Goal: Information Seeking & Learning: Learn about a topic

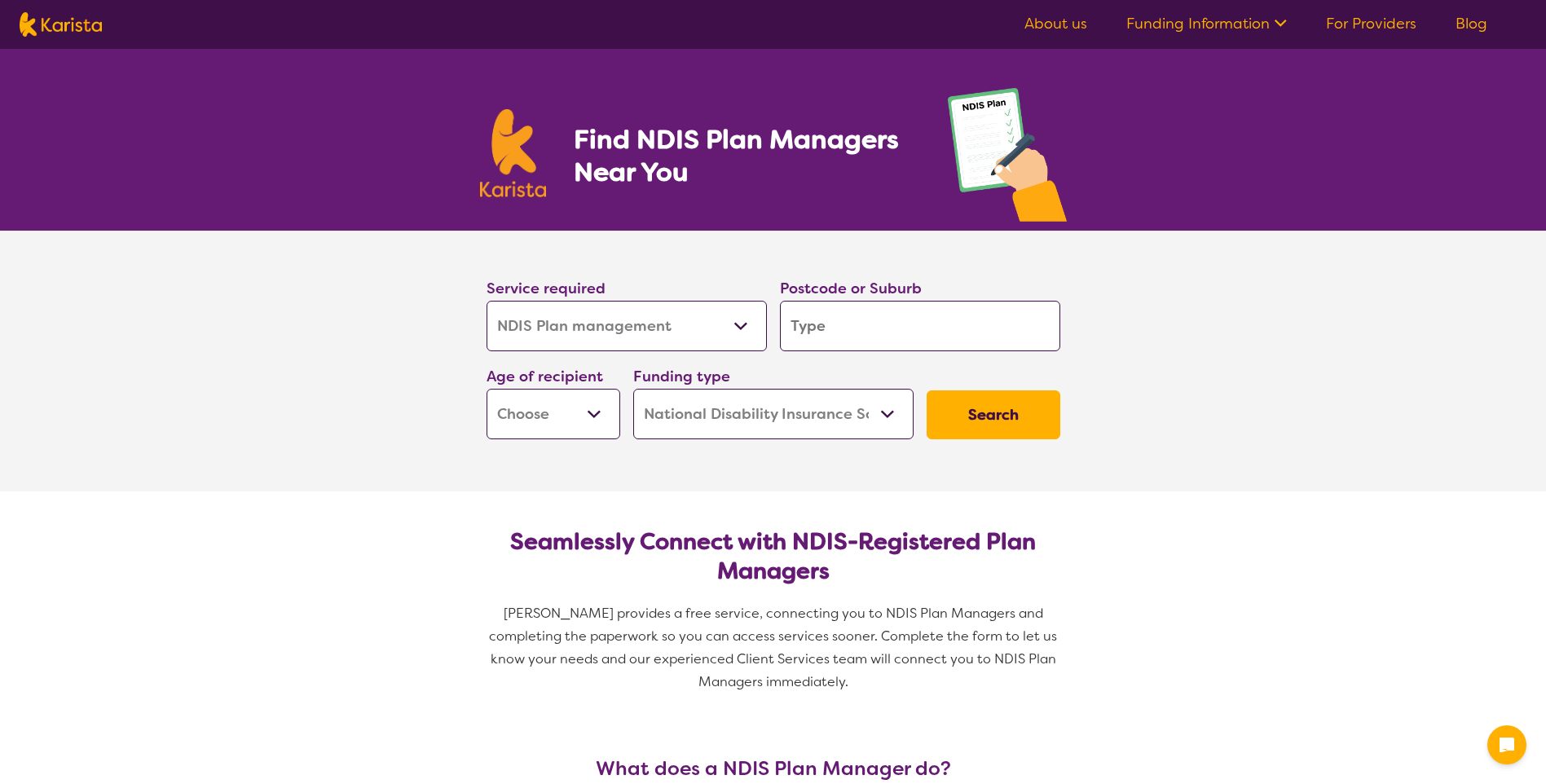
select select "NDIS Plan management"
select select "NDIS"
select select "NDIS Plan management"
select select "NDIS"
drag, startPoint x: 0, startPoint y: 0, endPoint x: 847, endPoint y: 320, distance: 905.4
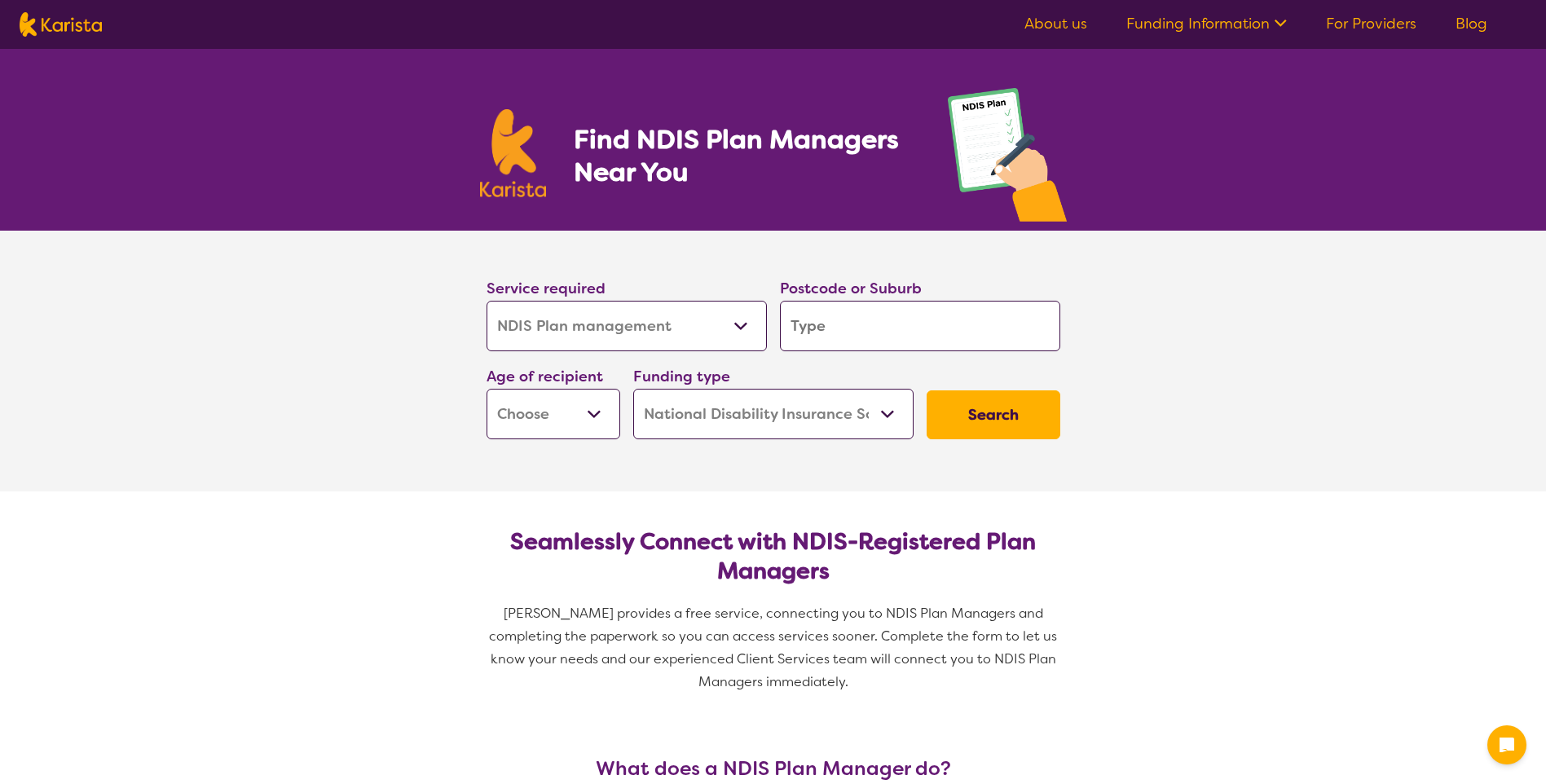
click at [847, 320] on input "search" at bounding box center [920, 326] width 281 height 51
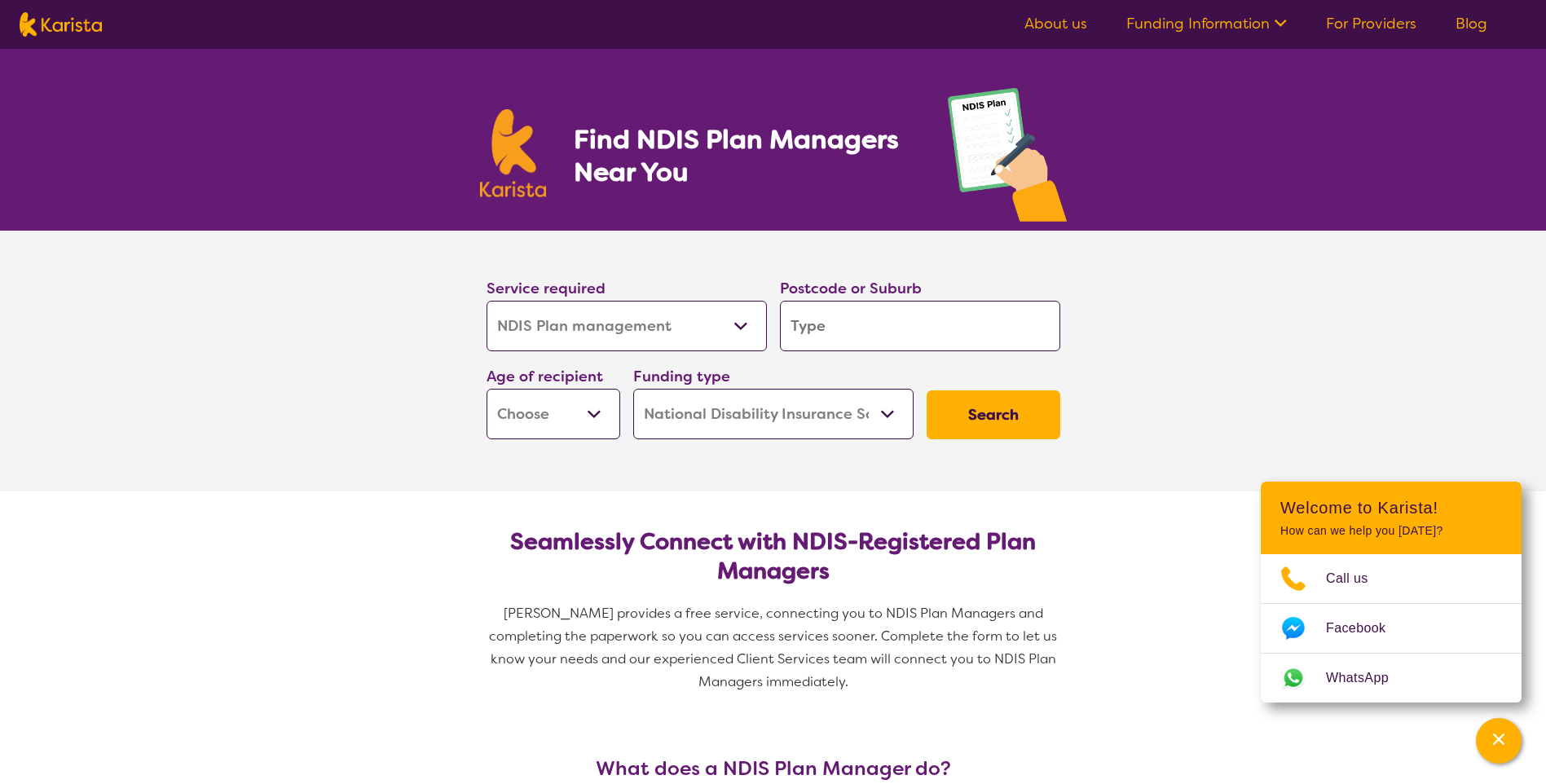
type input "2"
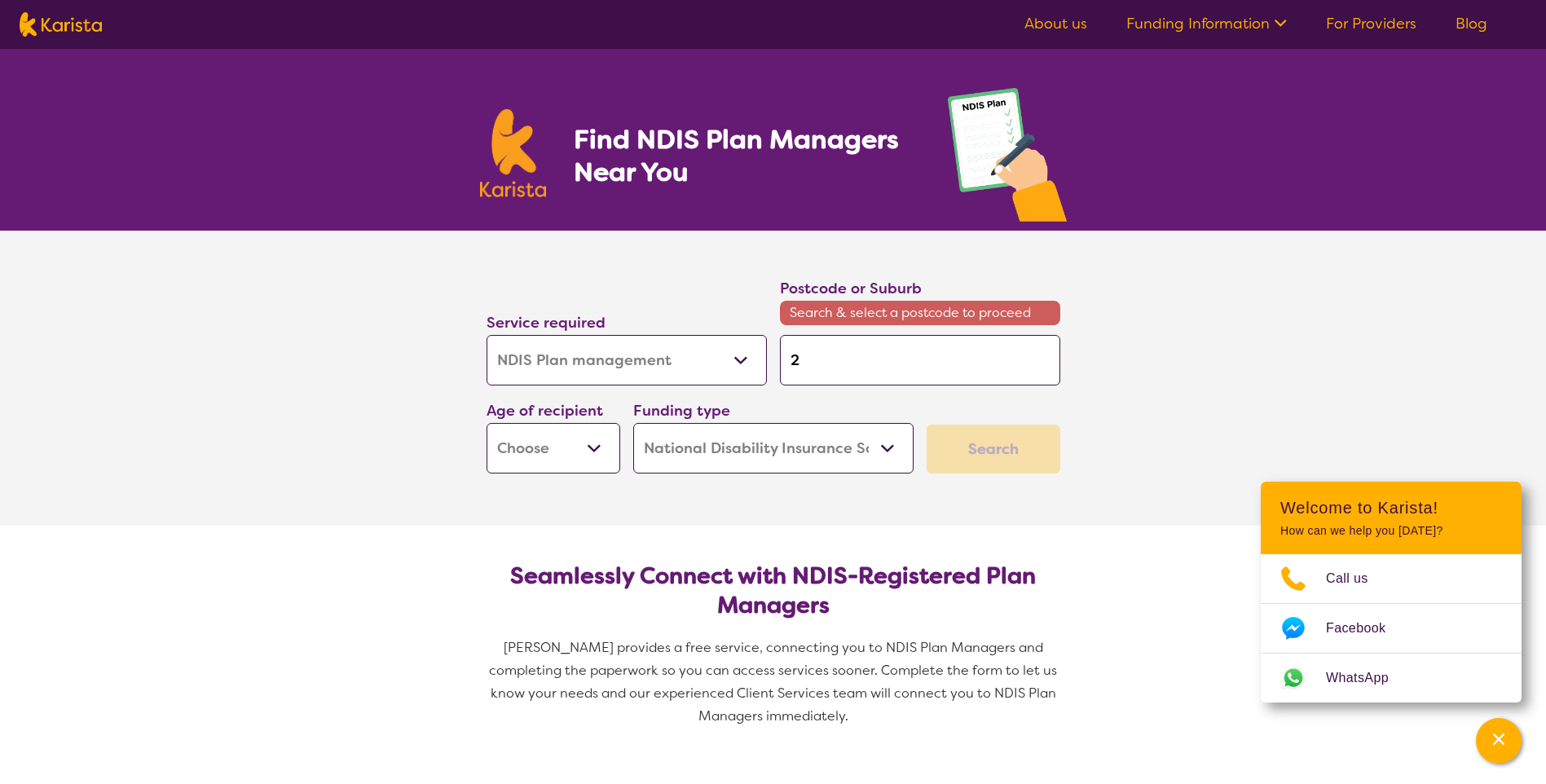
type input "25"
type input "256"
type input "2560"
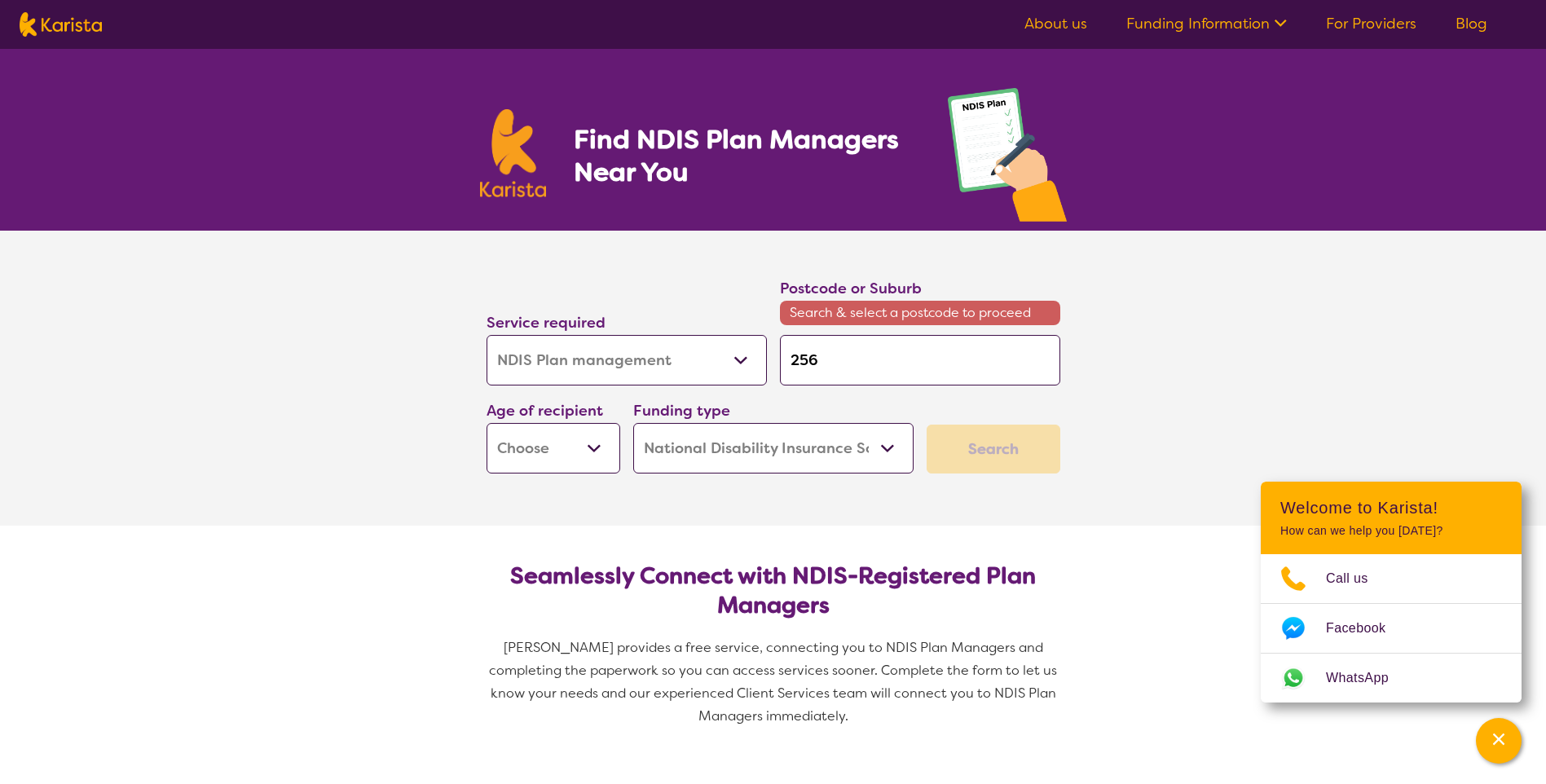
type input "2560"
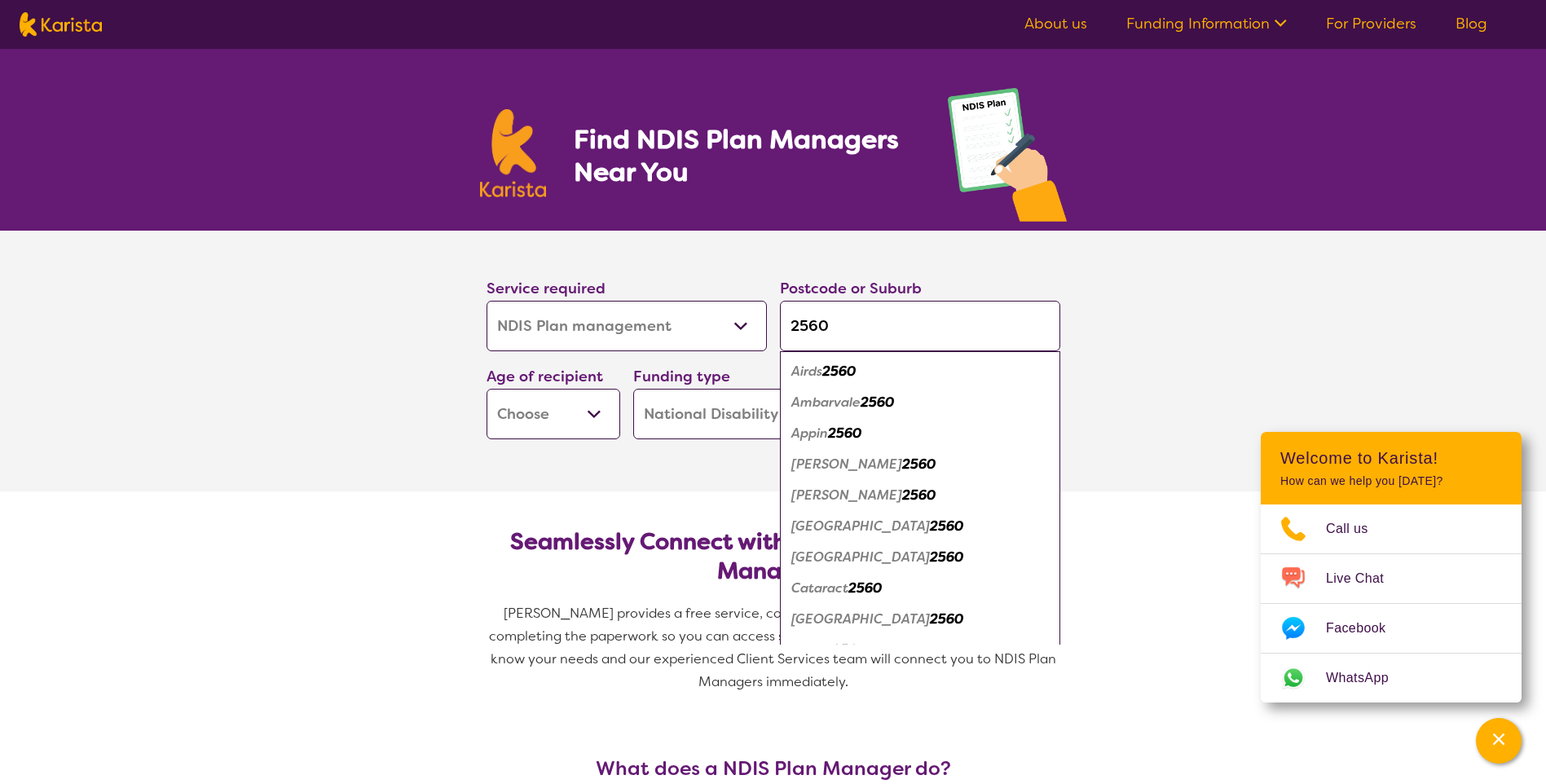
type input "2560"
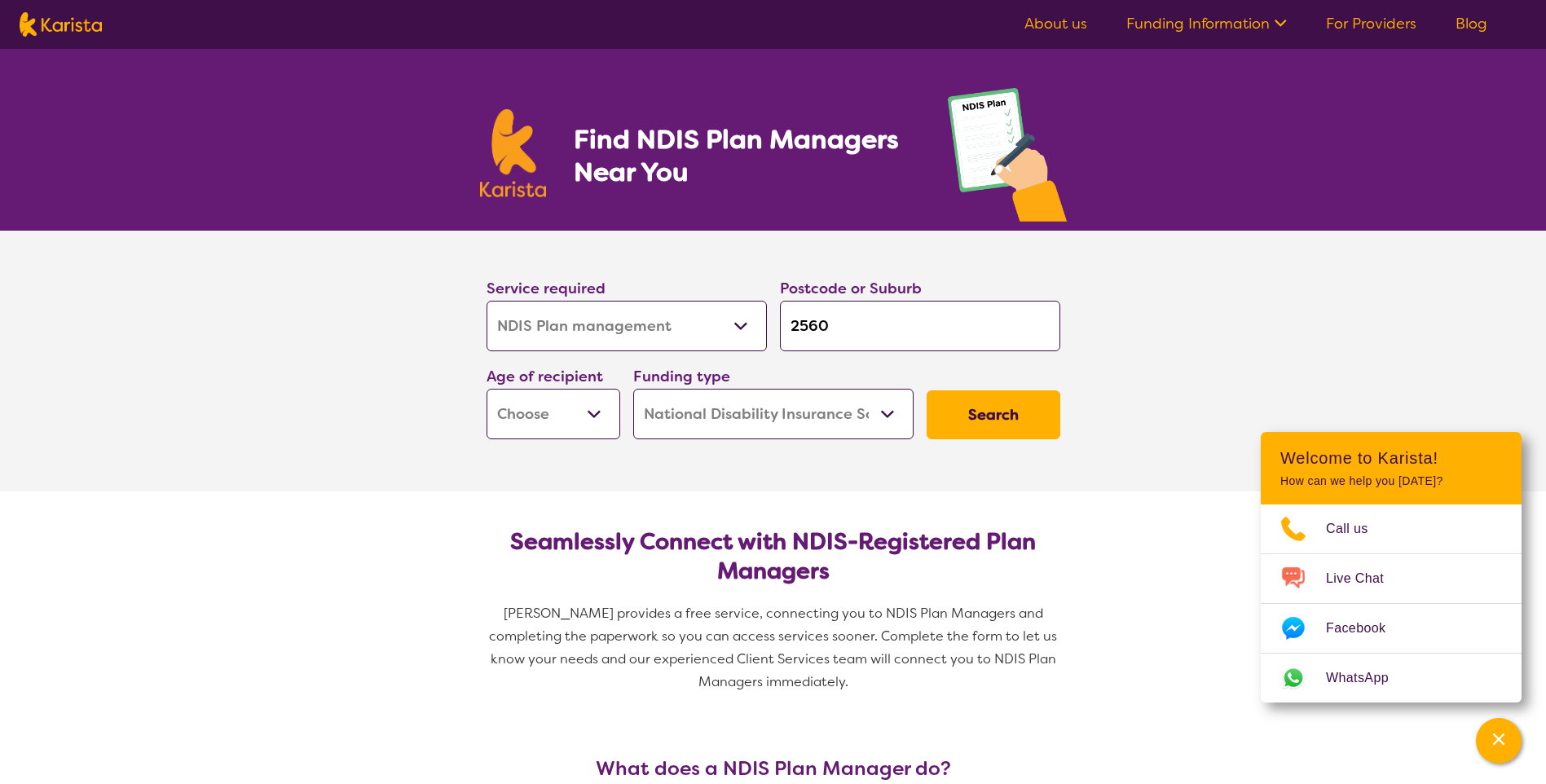
click at [856, 324] on input "2560" at bounding box center [920, 326] width 281 height 51
click at [602, 410] on select "Early Childhood - 0 to 9 Child - 10 to 11 Adolescent - 12 to 17 Adult - 18 to 6…" at bounding box center [553, 413] width 134 height 51
select select "EC"
click at [487, 388] on select "Early Childhood - 0 to 9 Child - 10 to 11 Adolescent - 12 to 17 Adult - 18 to 6…" at bounding box center [553, 413] width 134 height 51
select select "EC"
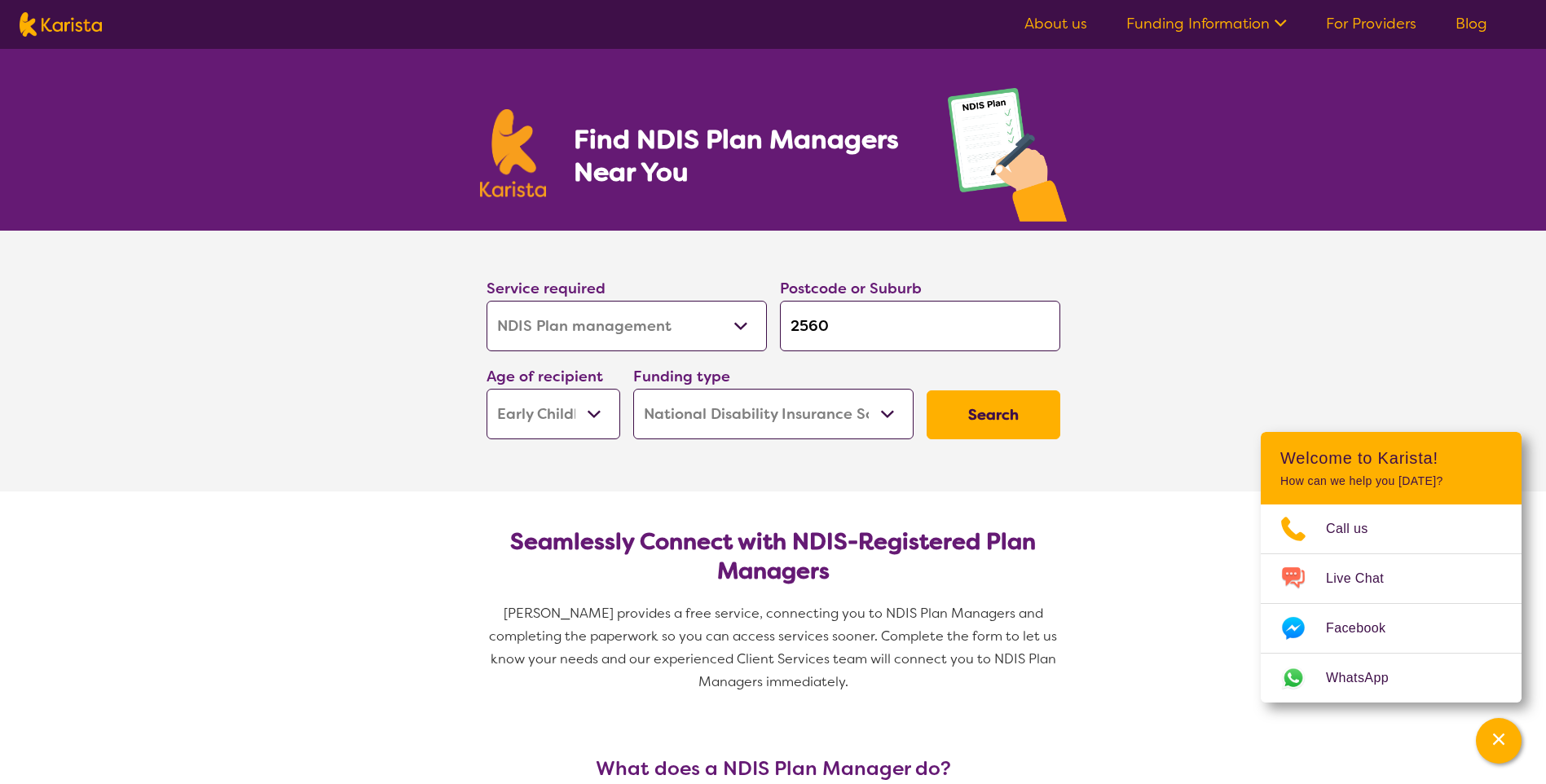
click at [886, 408] on select "Home Care Package (HCP) National Disability Insurance Scheme (NDIS) I don't know" at bounding box center [773, 413] width 281 height 51
click at [956, 408] on button "Search" at bounding box center [994, 414] width 134 height 49
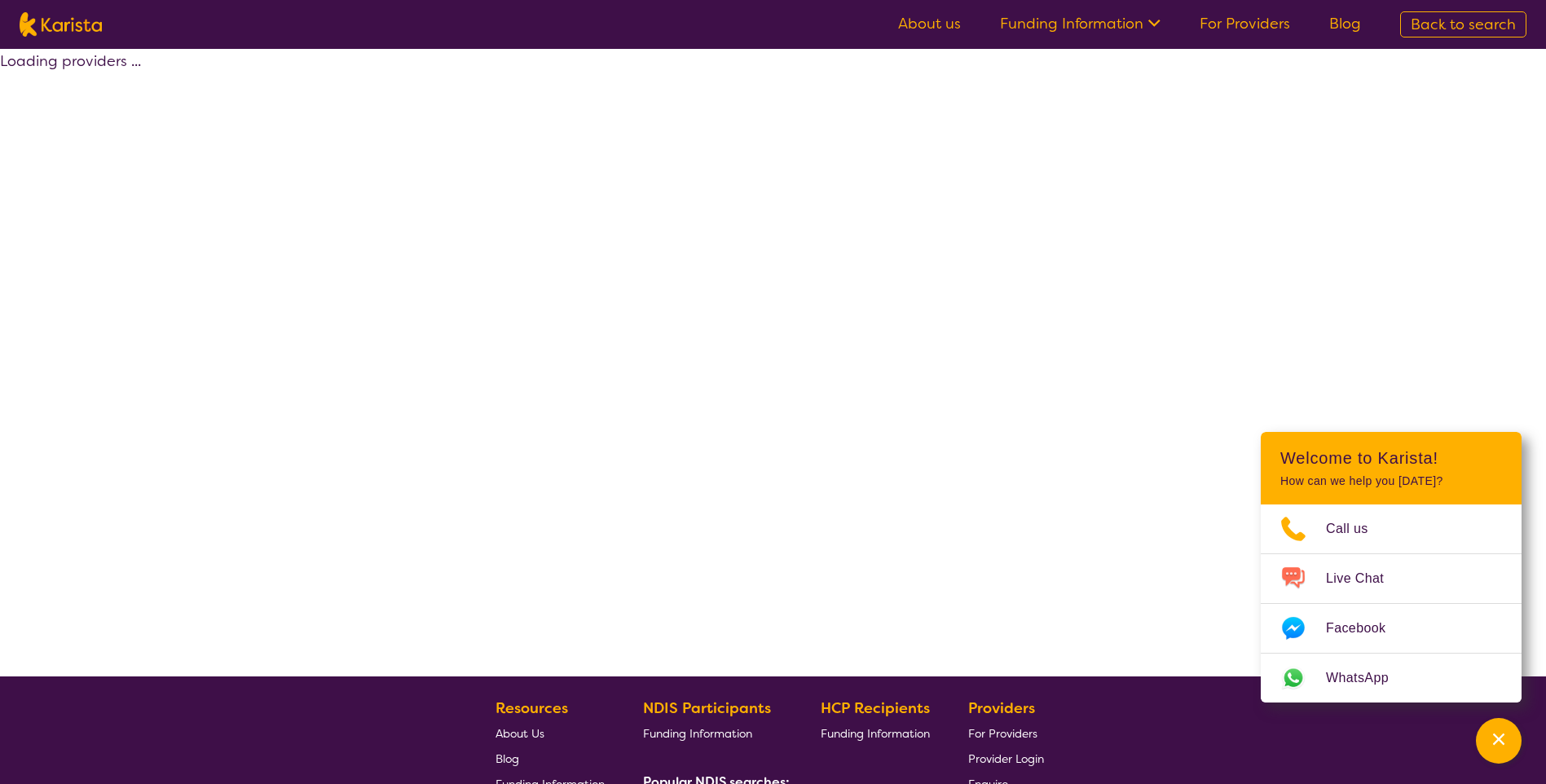
select select "by_score"
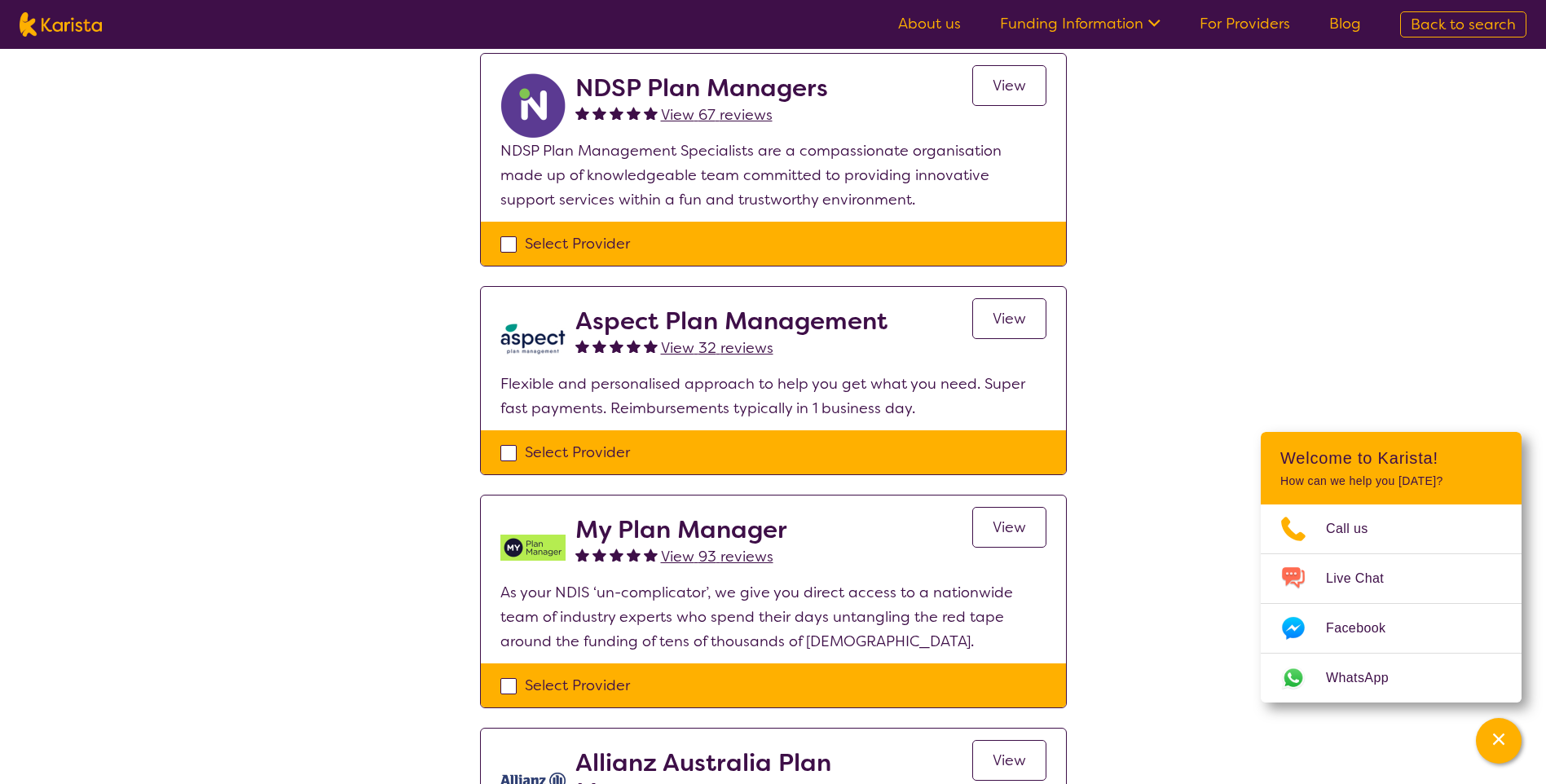
scroll to position [489, 0]
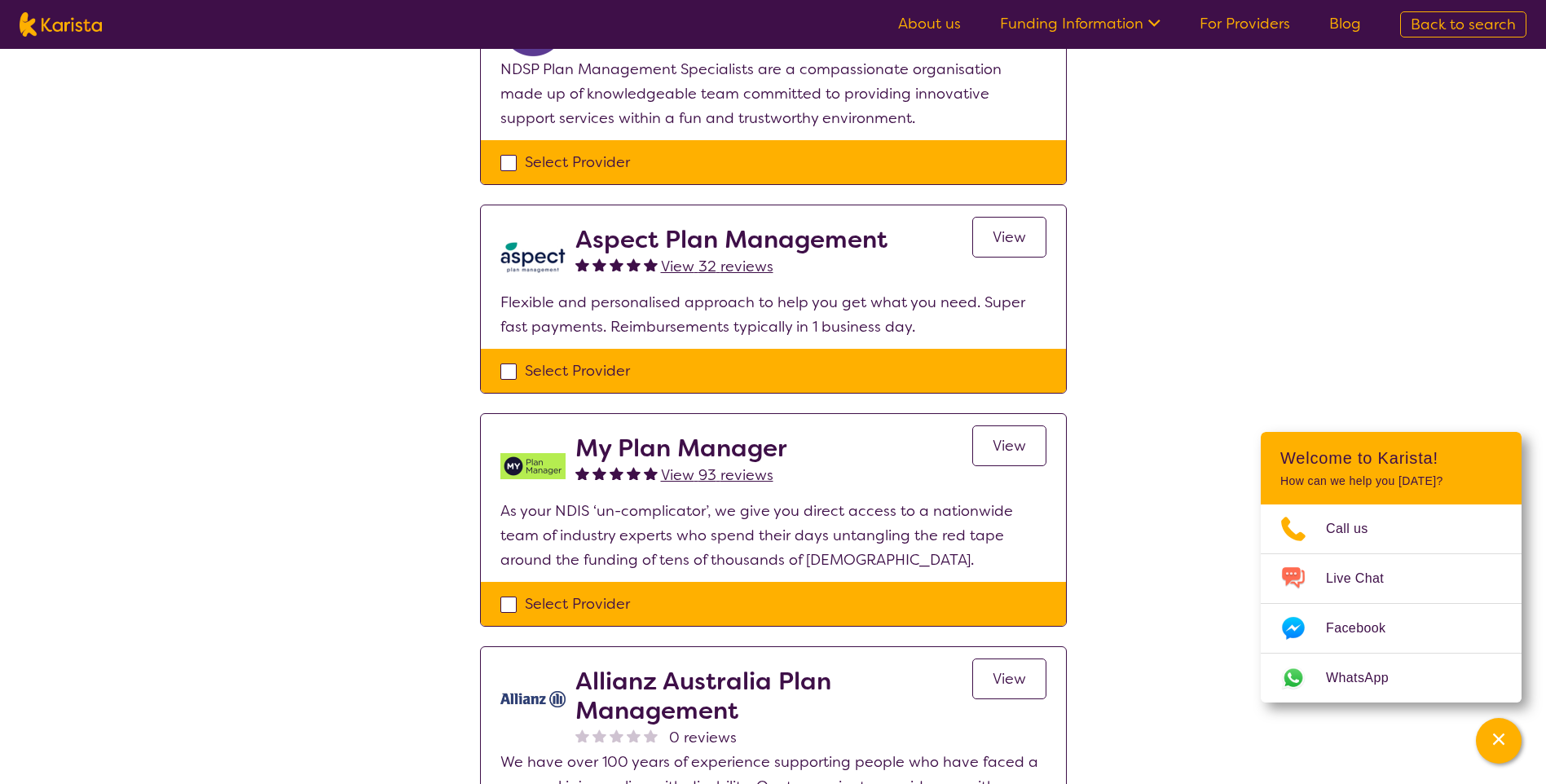
click at [1010, 447] on span "View" at bounding box center [1010, 445] width 34 height 20
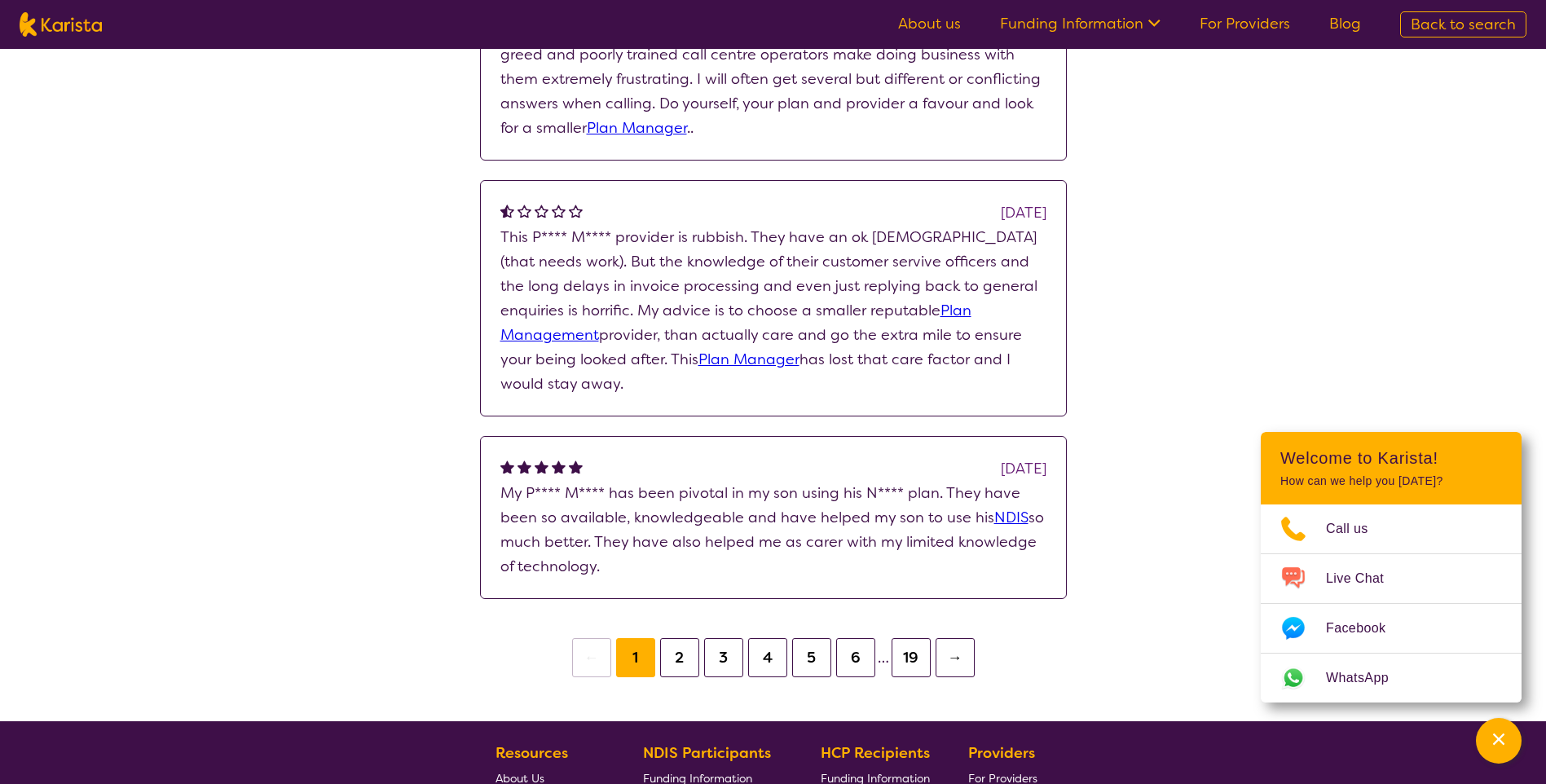
scroll to position [1793, 0]
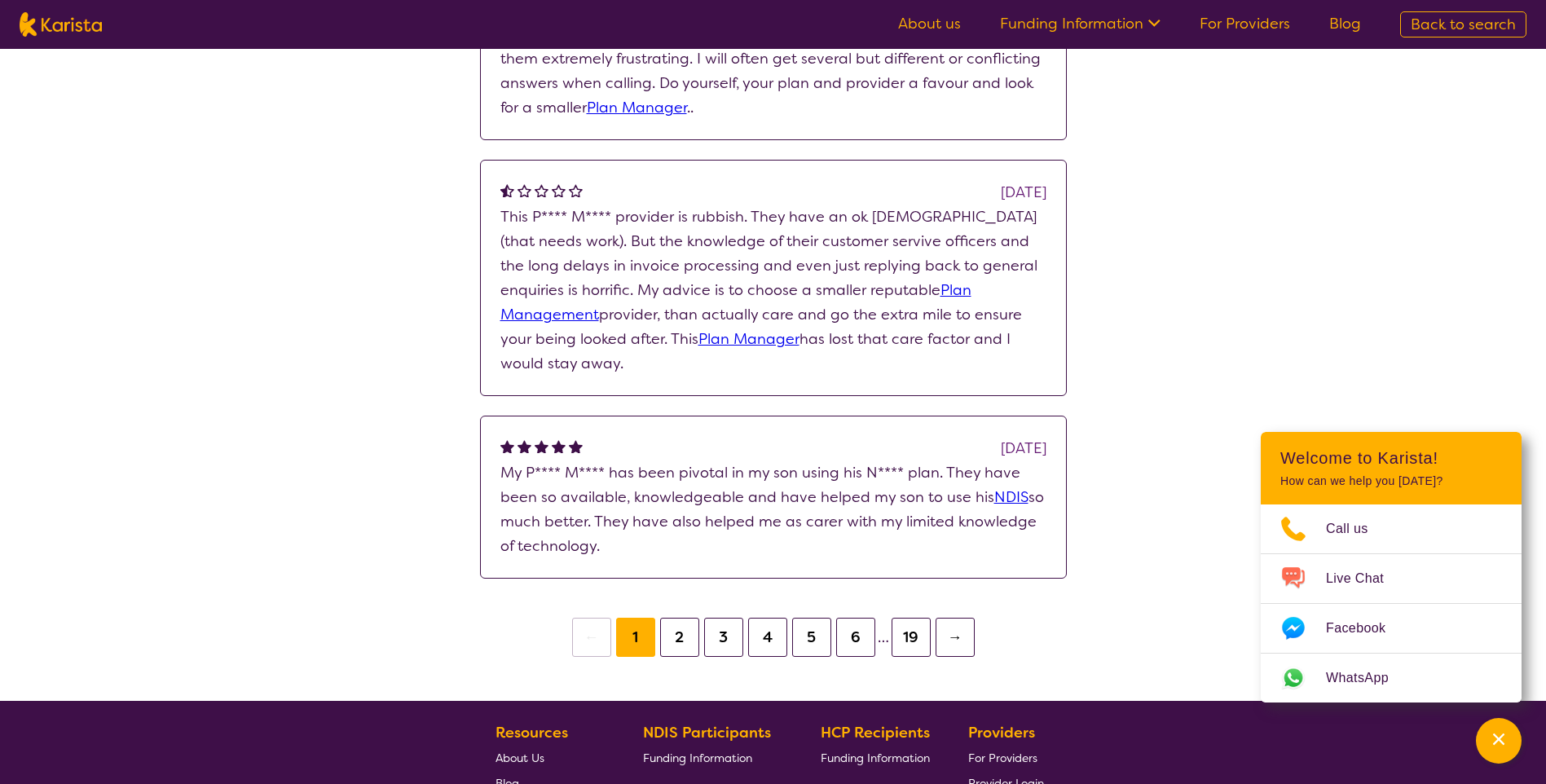
click at [683, 635] on button "2" at bounding box center [680, 637] width 39 height 39
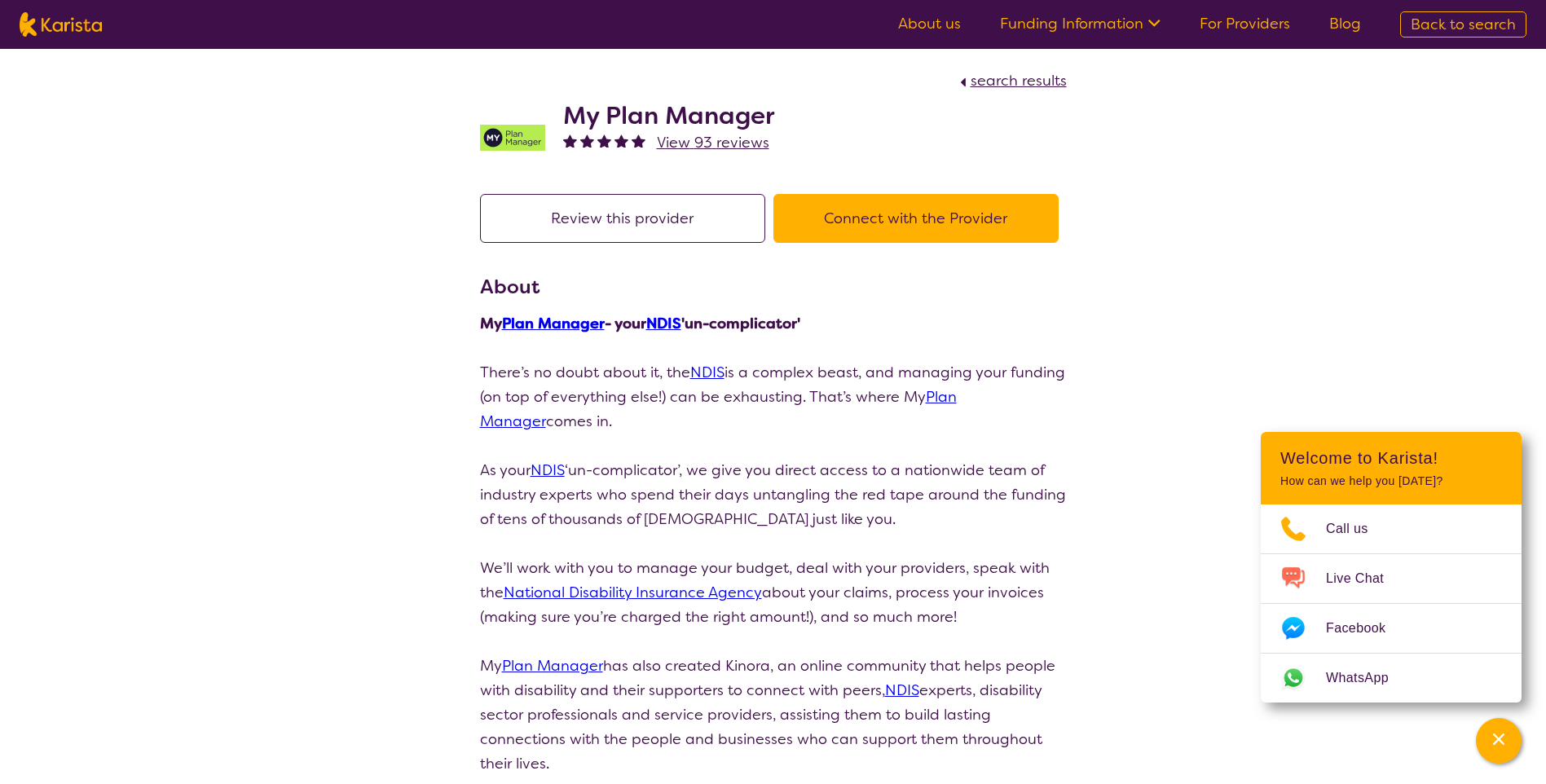
scroll to position [489, 0]
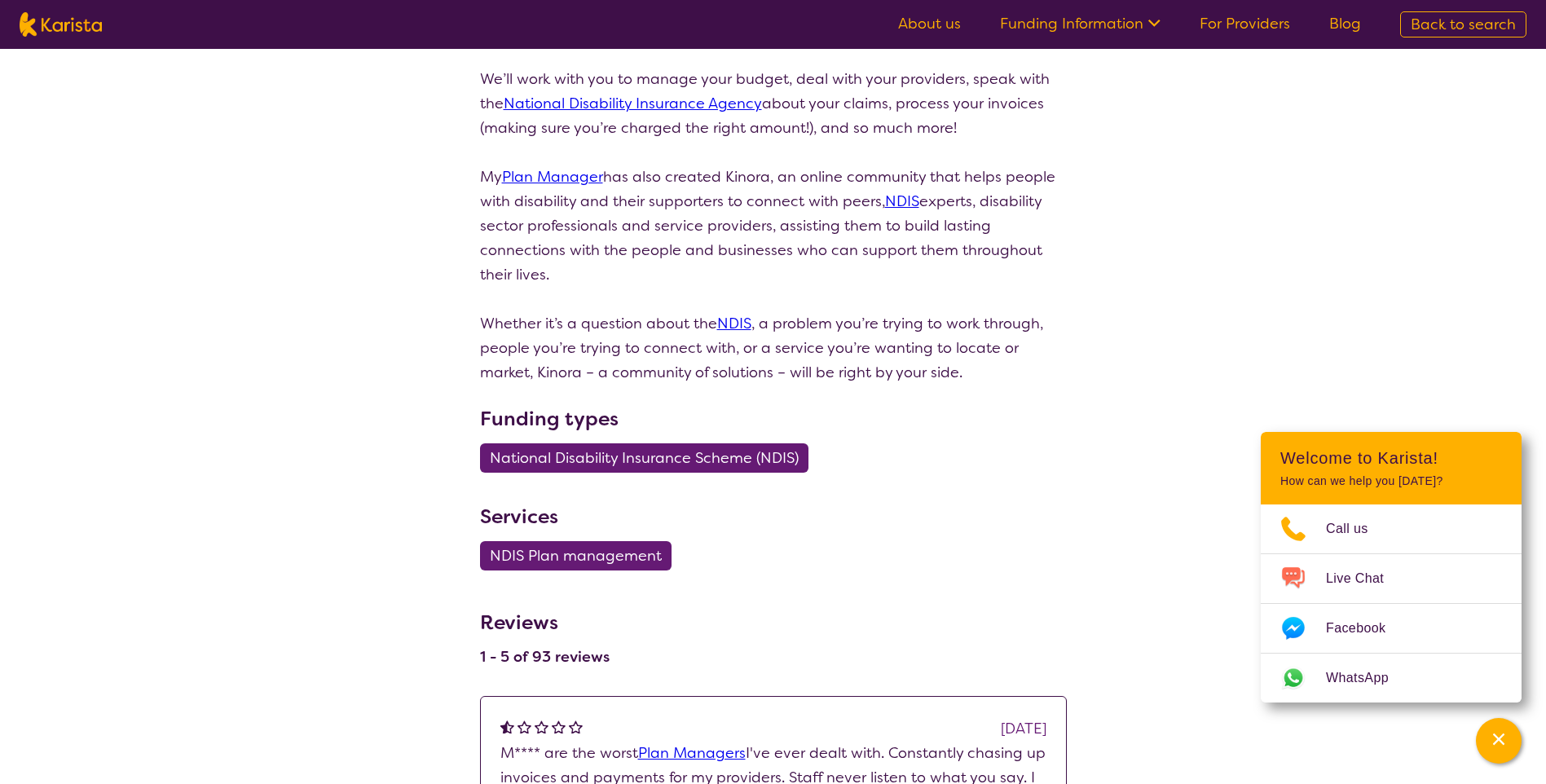
select select "by_score"
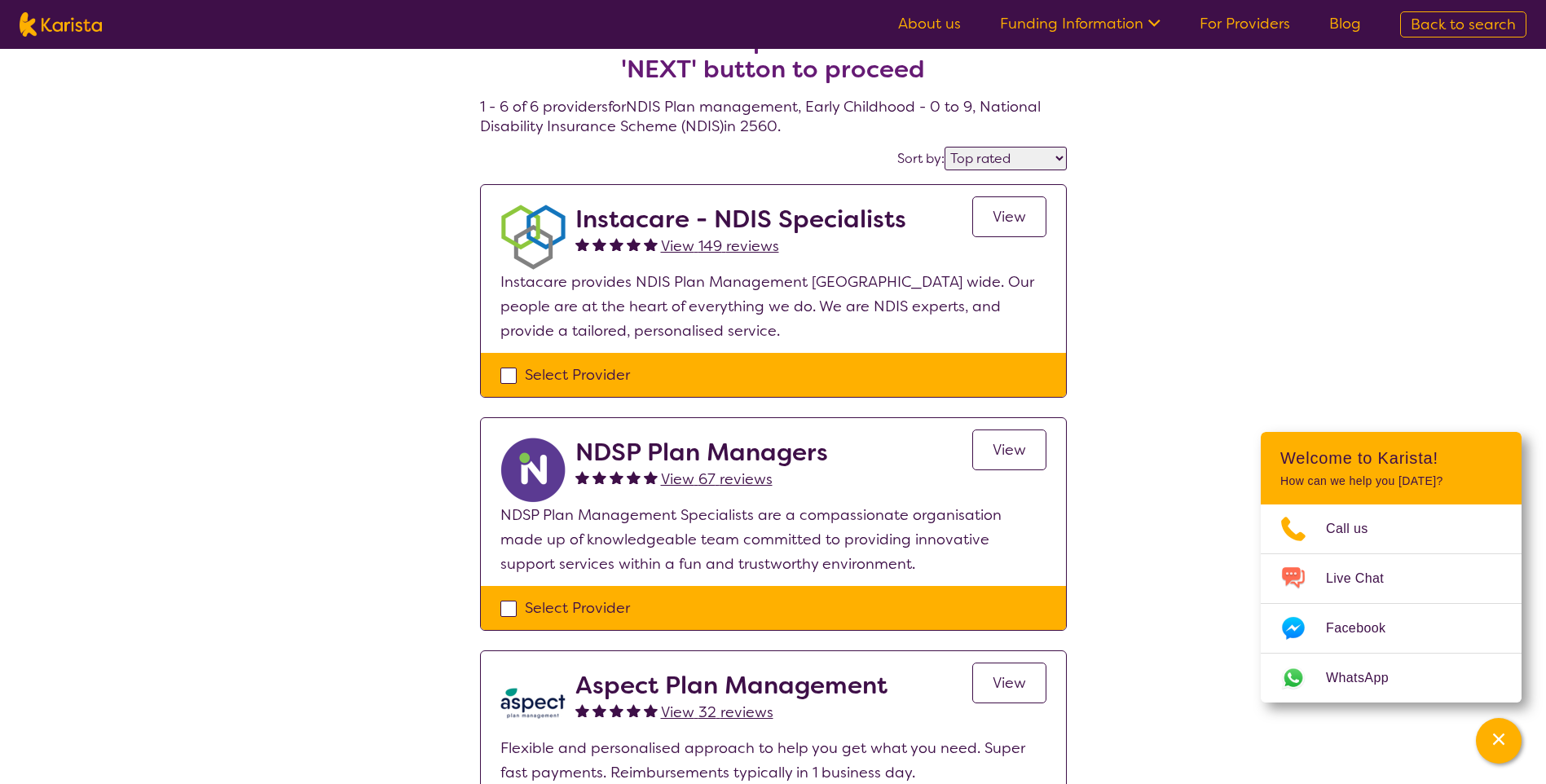
scroll to position [0, 0]
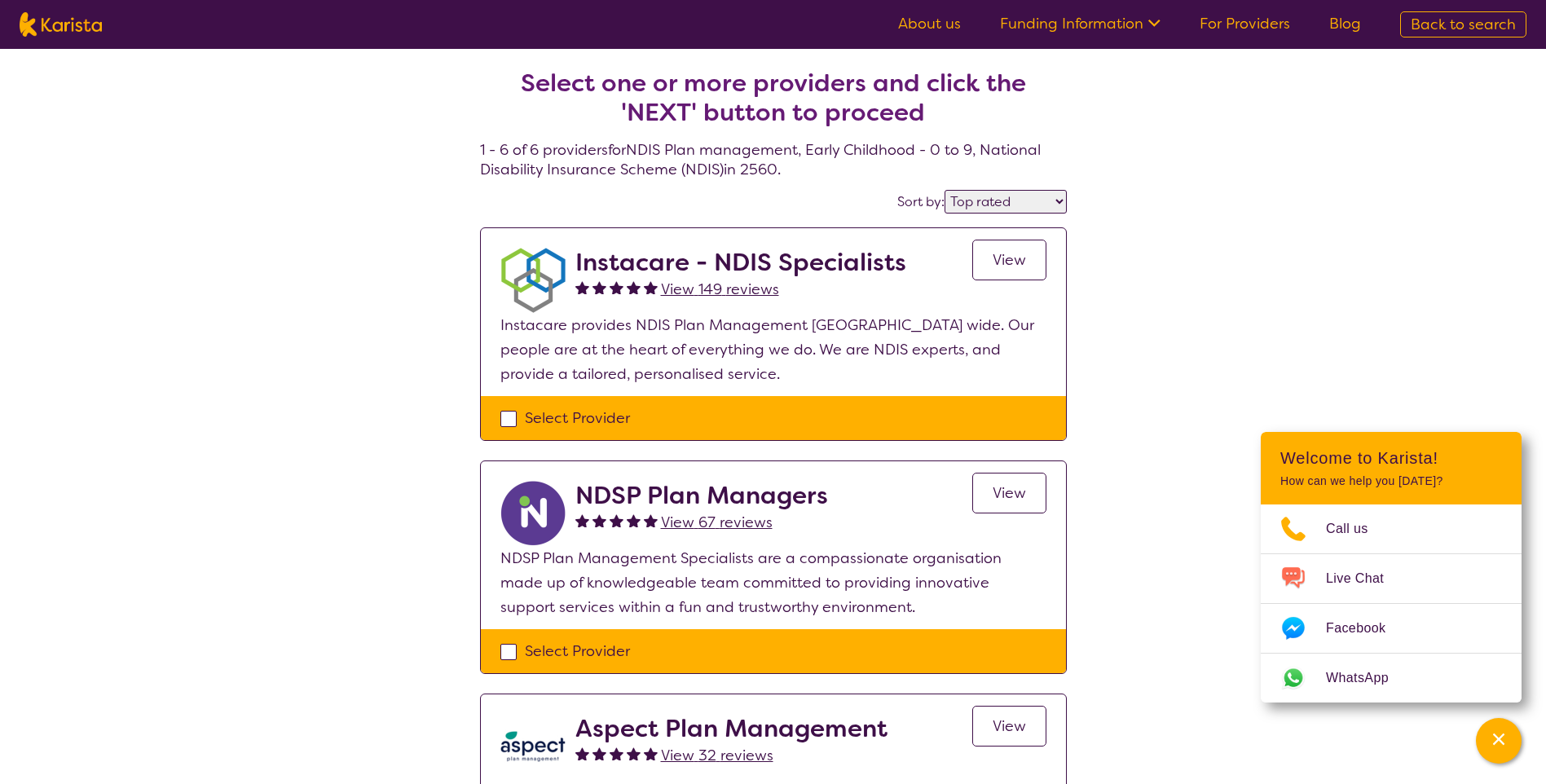
click at [1007, 253] on span "View" at bounding box center [1010, 260] width 34 height 20
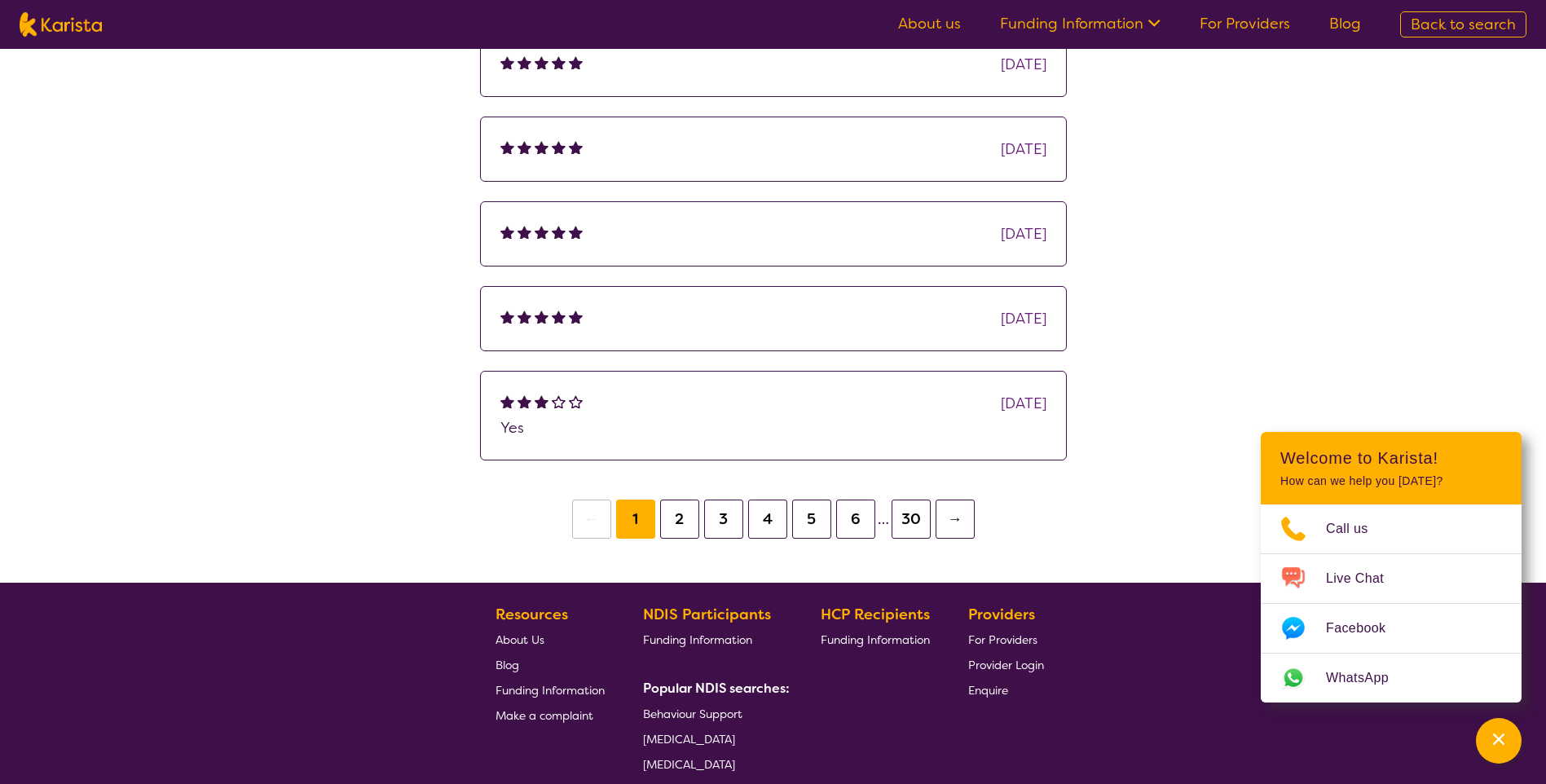
scroll to position [1141, 0]
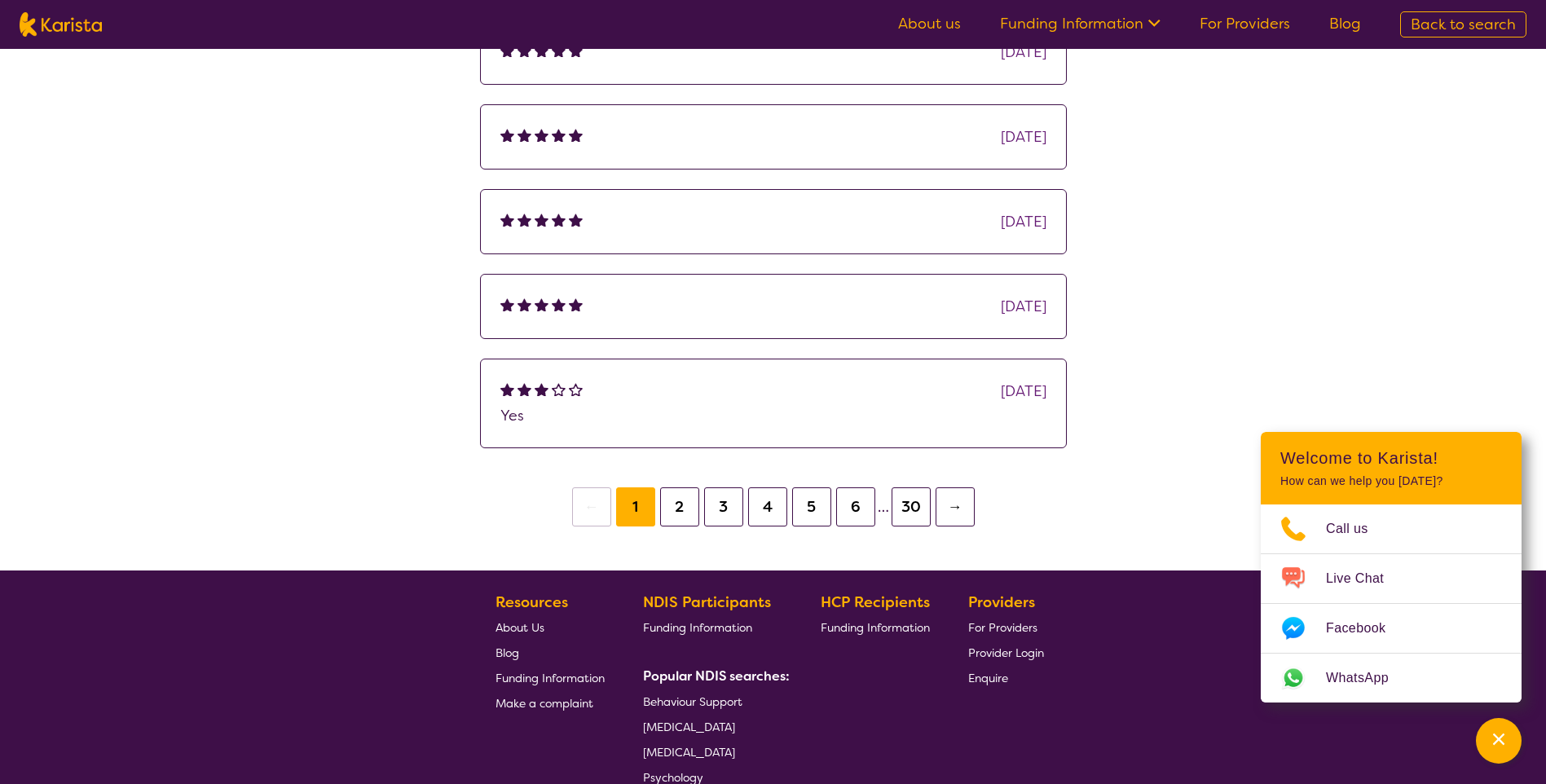
click at [680, 510] on button "2" at bounding box center [680, 507] width 39 height 39
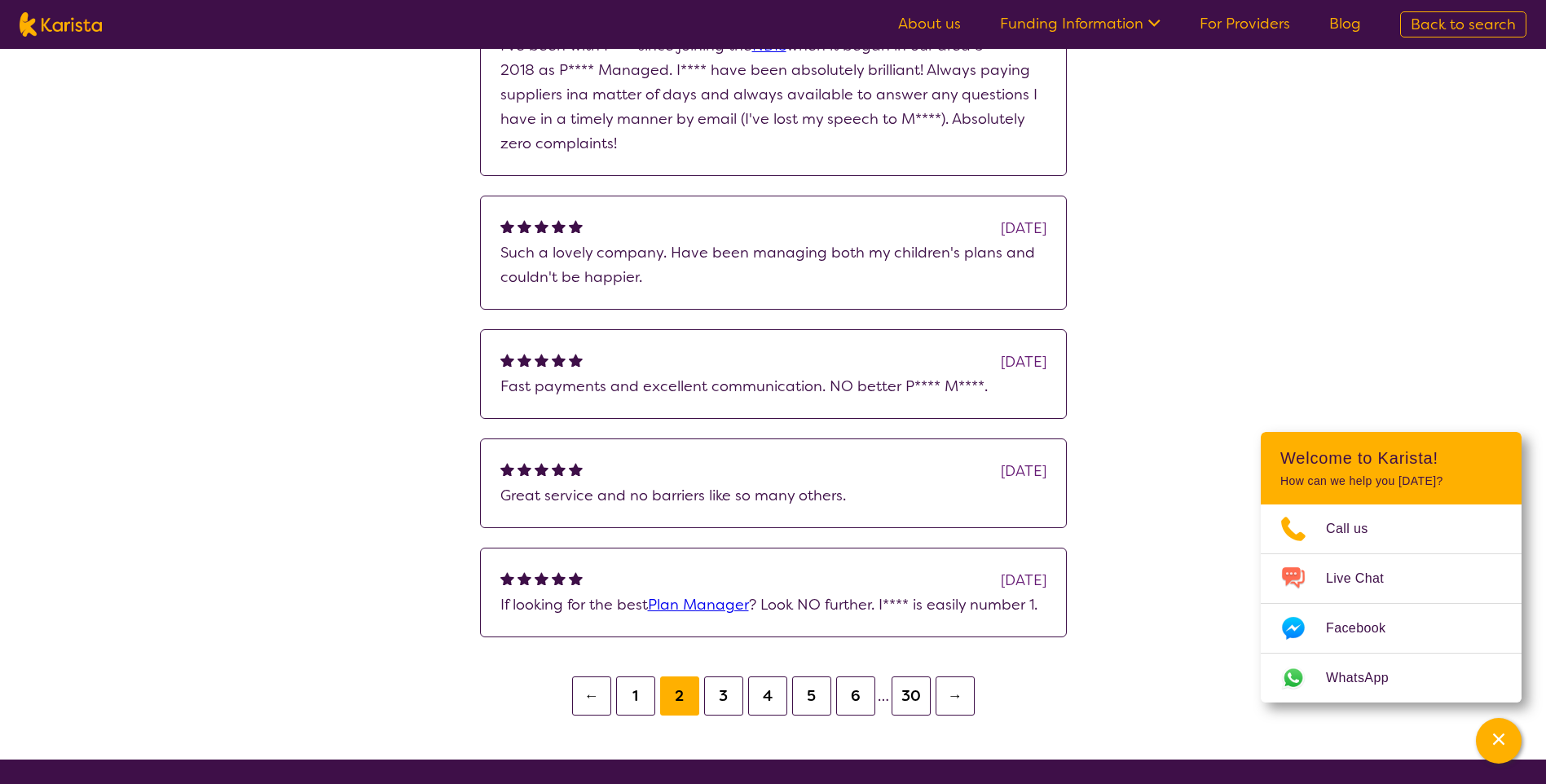
scroll to position [1248, 0]
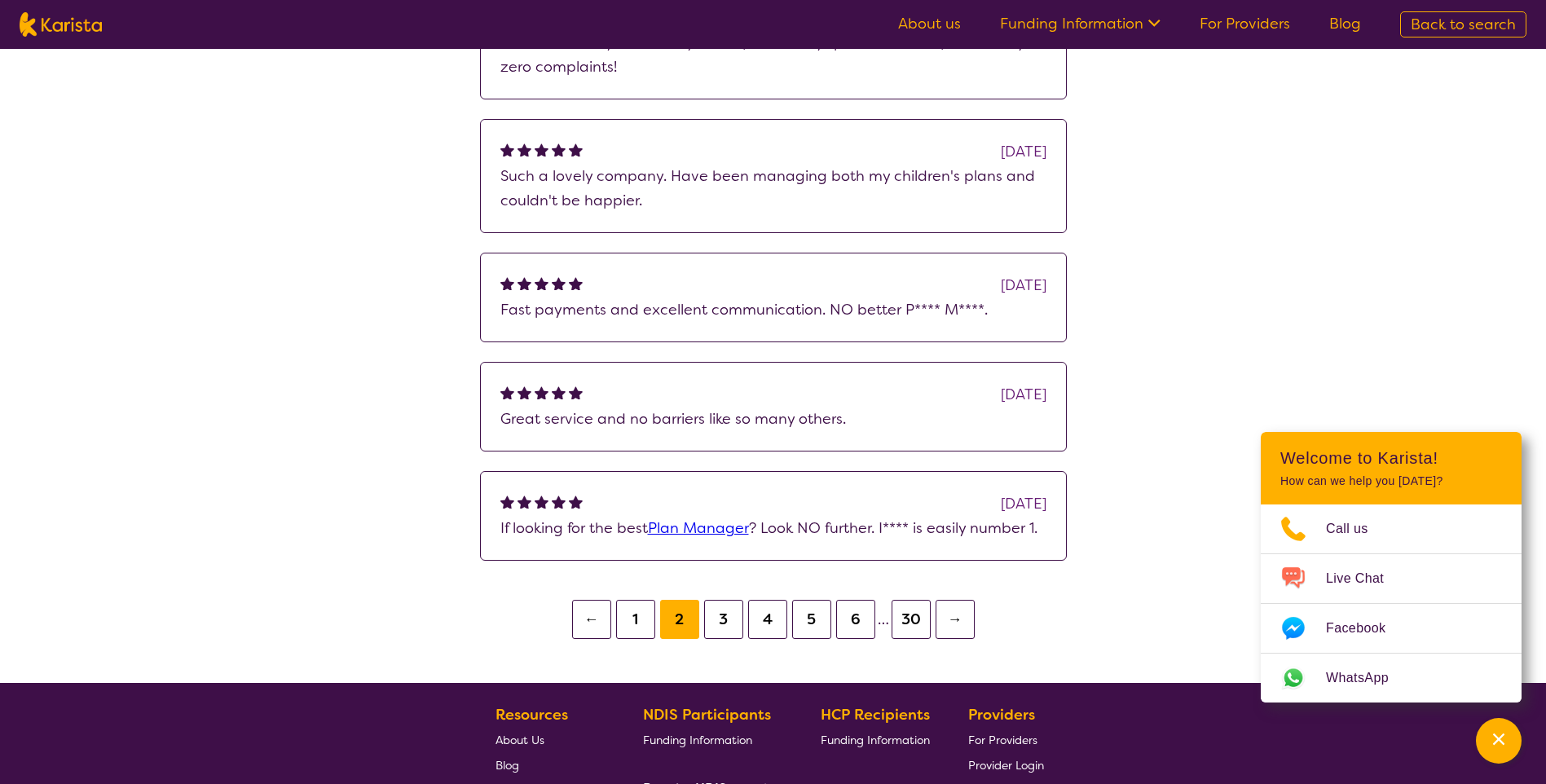
click at [724, 617] on button "3" at bounding box center [724, 619] width 39 height 39
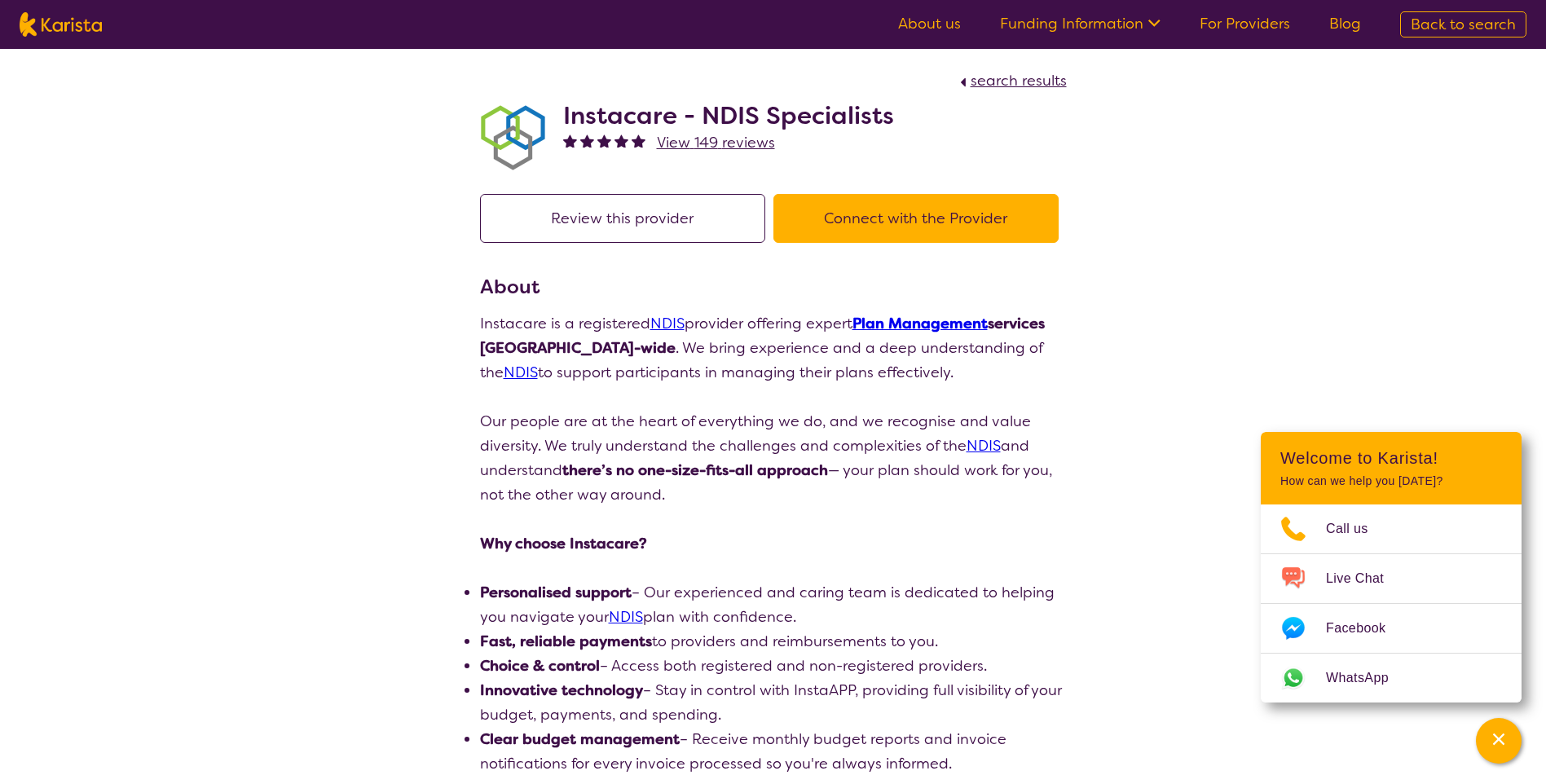
scroll to position [712, 0]
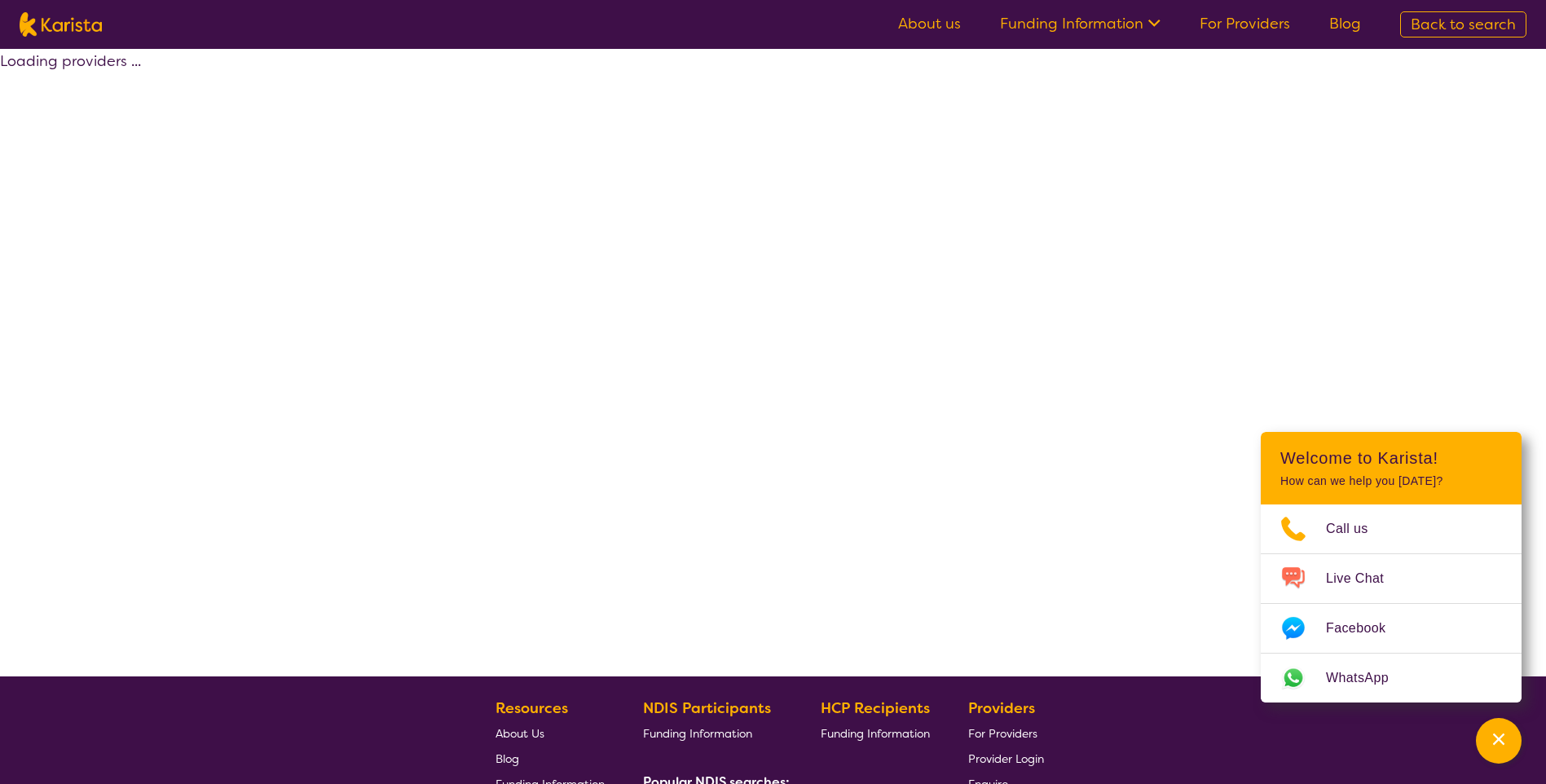
select select "by_score"
